Goal: Task Accomplishment & Management: Manage account settings

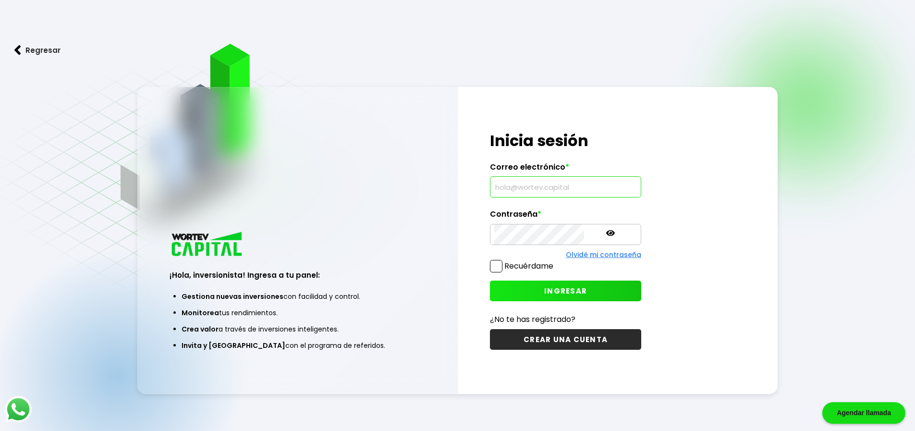
click at [535, 188] on input "text" at bounding box center [565, 187] width 143 height 20
type input "[PERSON_NAME][EMAIL_ADDRESS][PERSON_NAME][PERSON_NAME][DOMAIN_NAME]"
click at [553, 291] on span "INGRESAR" at bounding box center [565, 291] width 43 height 10
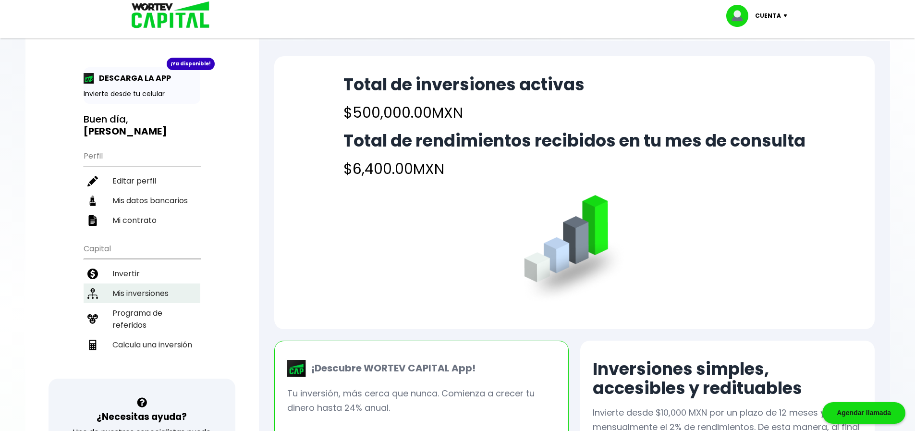
click at [150, 283] on li "Mis inversiones" at bounding box center [142, 293] width 117 height 20
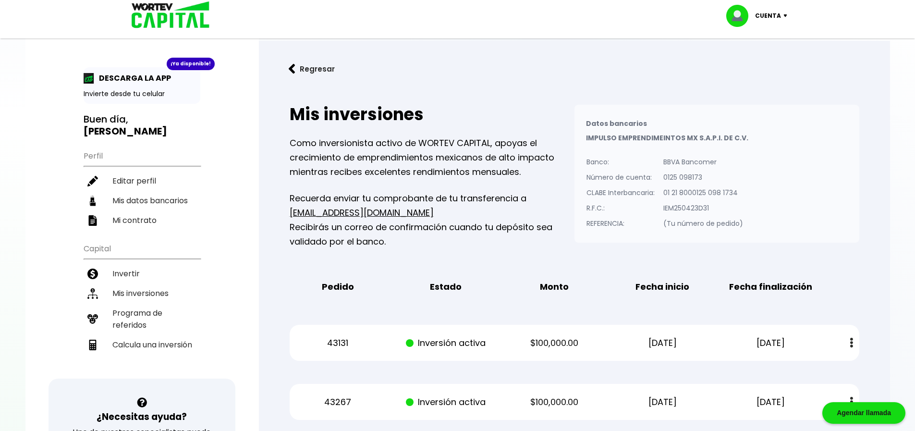
click at [783, 15] on img at bounding box center [787, 15] width 13 height 3
click at [763, 61] on li "Cerrar sesión" at bounding box center [758, 64] width 77 height 20
